Goal: Information Seeking & Learning: Check status

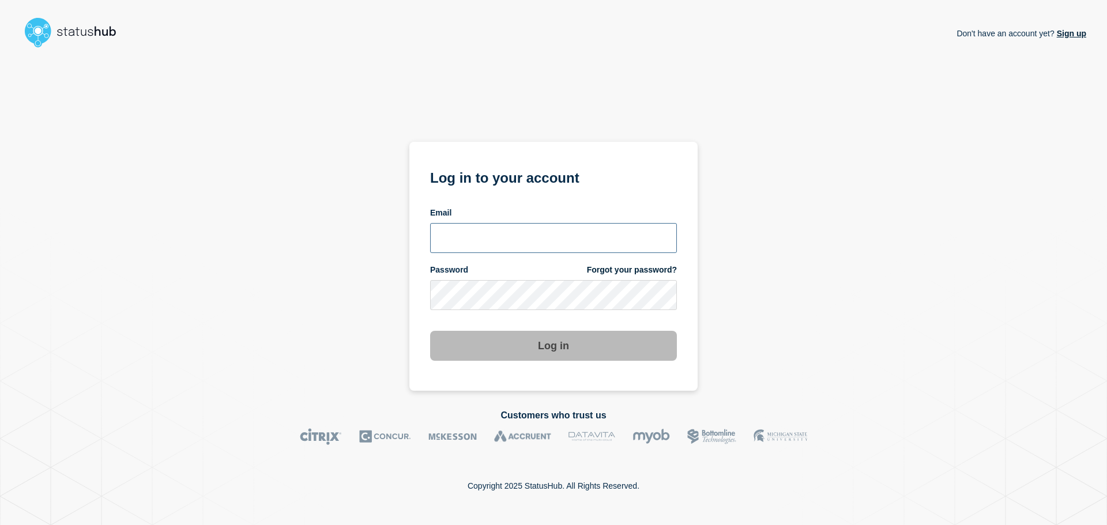
type input "xandra.martens@conexon.us"
click at [547, 340] on button "Log in" at bounding box center [553, 346] width 247 height 30
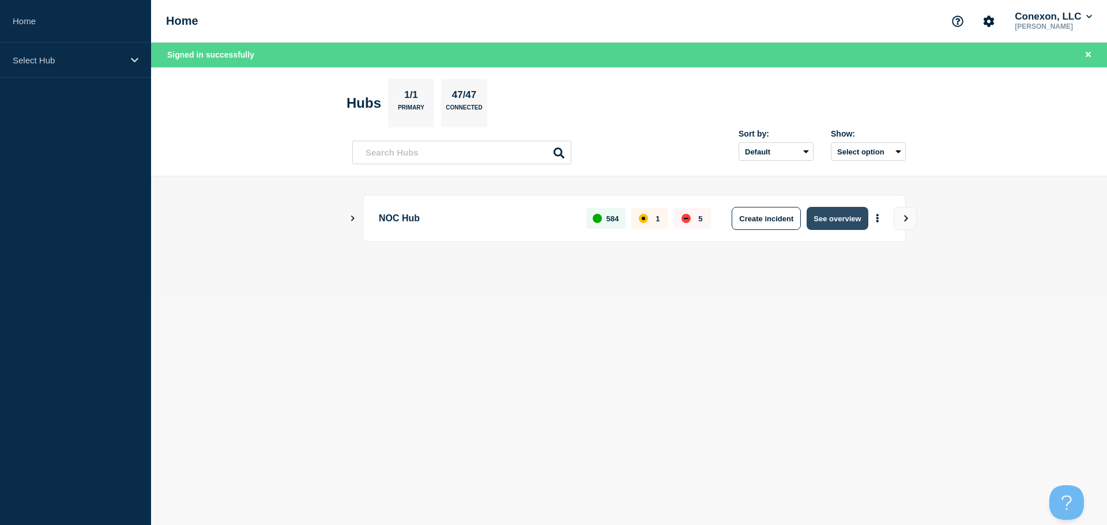
drag, startPoint x: 833, startPoint y: 218, endPoint x: 813, endPoint y: 223, distance: 20.7
click at [833, 218] on button "See overview" at bounding box center [836, 218] width 61 height 23
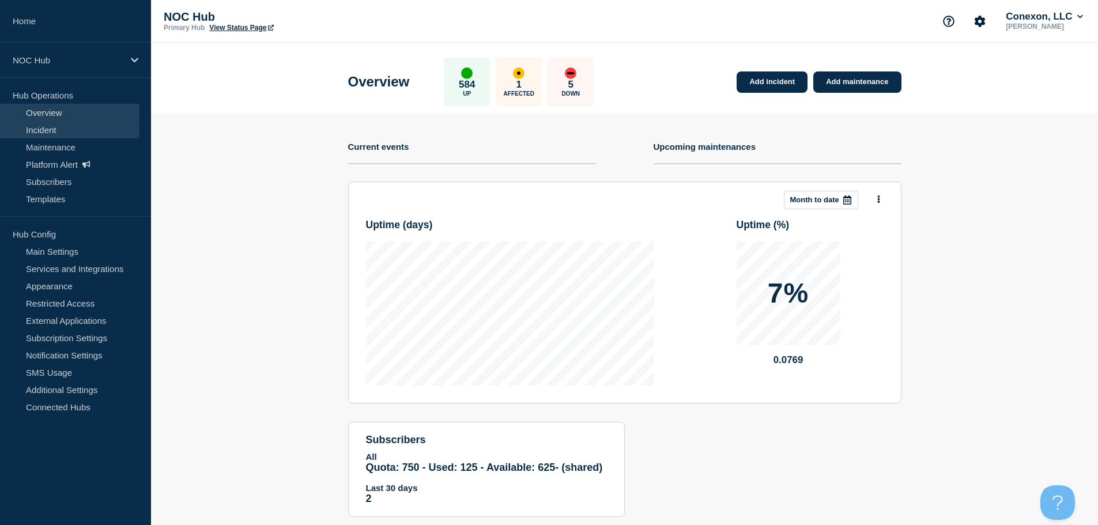
click at [51, 135] on link "Incident" at bounding box center [69, 129] width 139 height 17
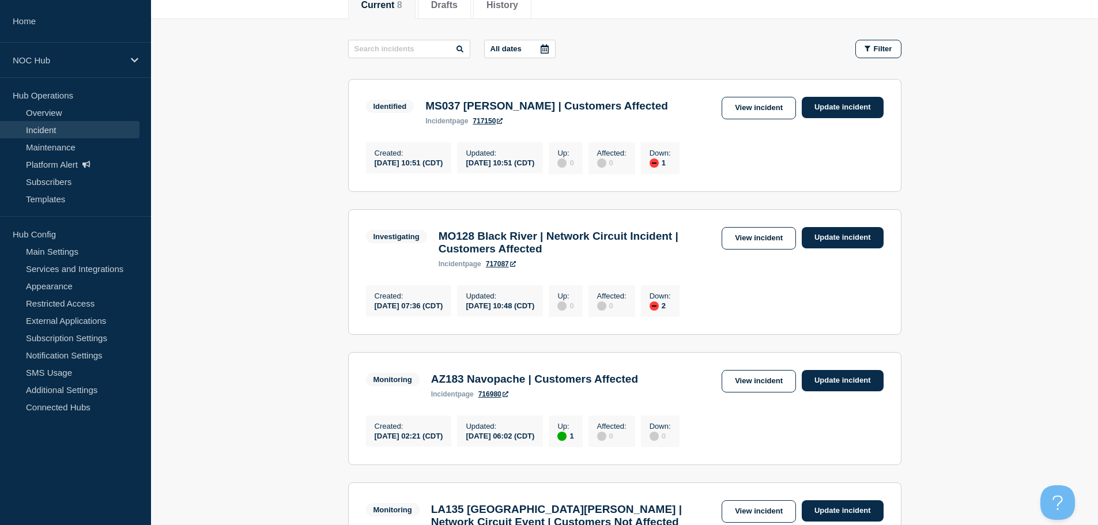
scroll to position [173, 0]
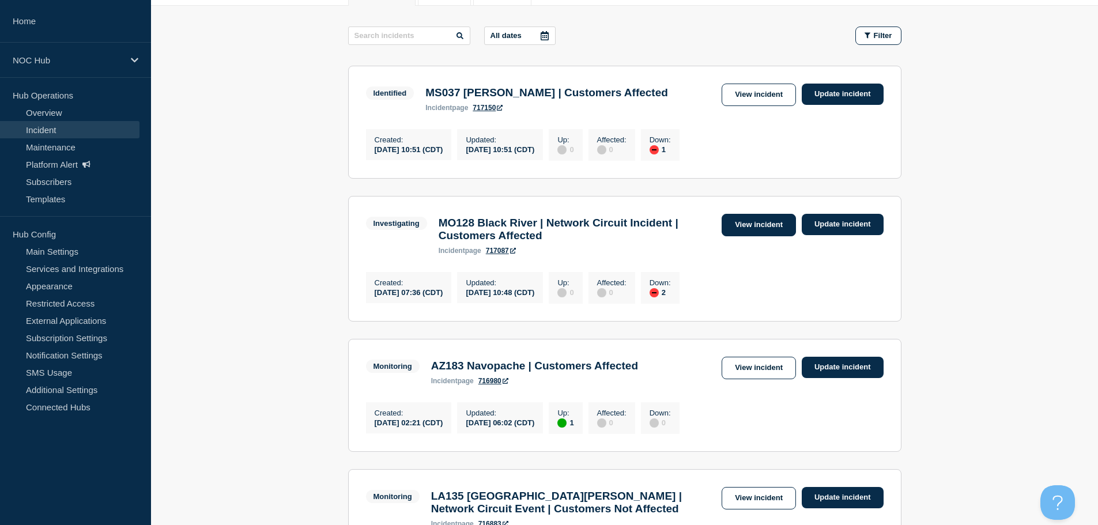
click at [739, 230] on link "View incident" at bounding box center [759, 225] width 74 height 22
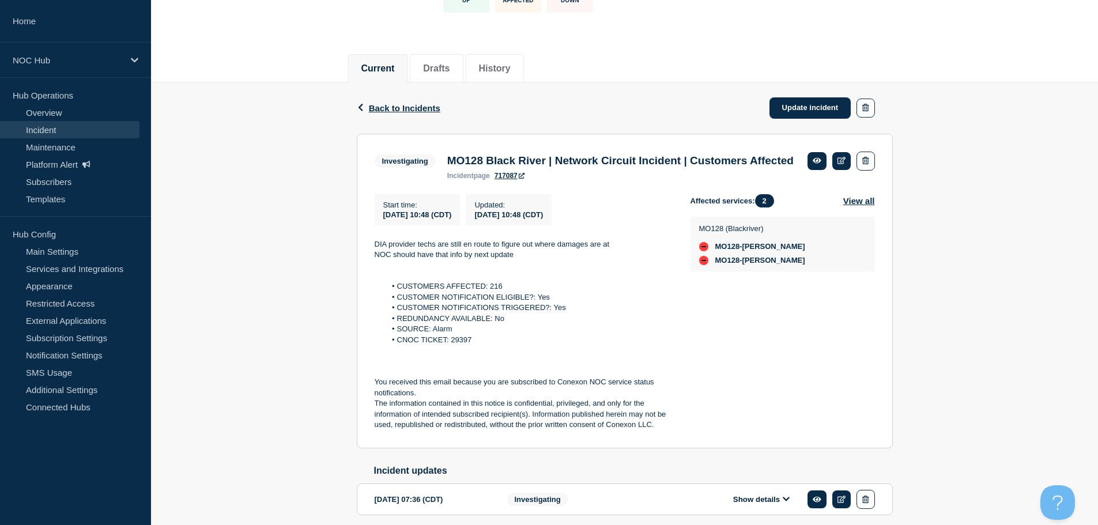
scroll to position [115, 0]
